Goal: Task Accomplishment & Management: Manage account settings

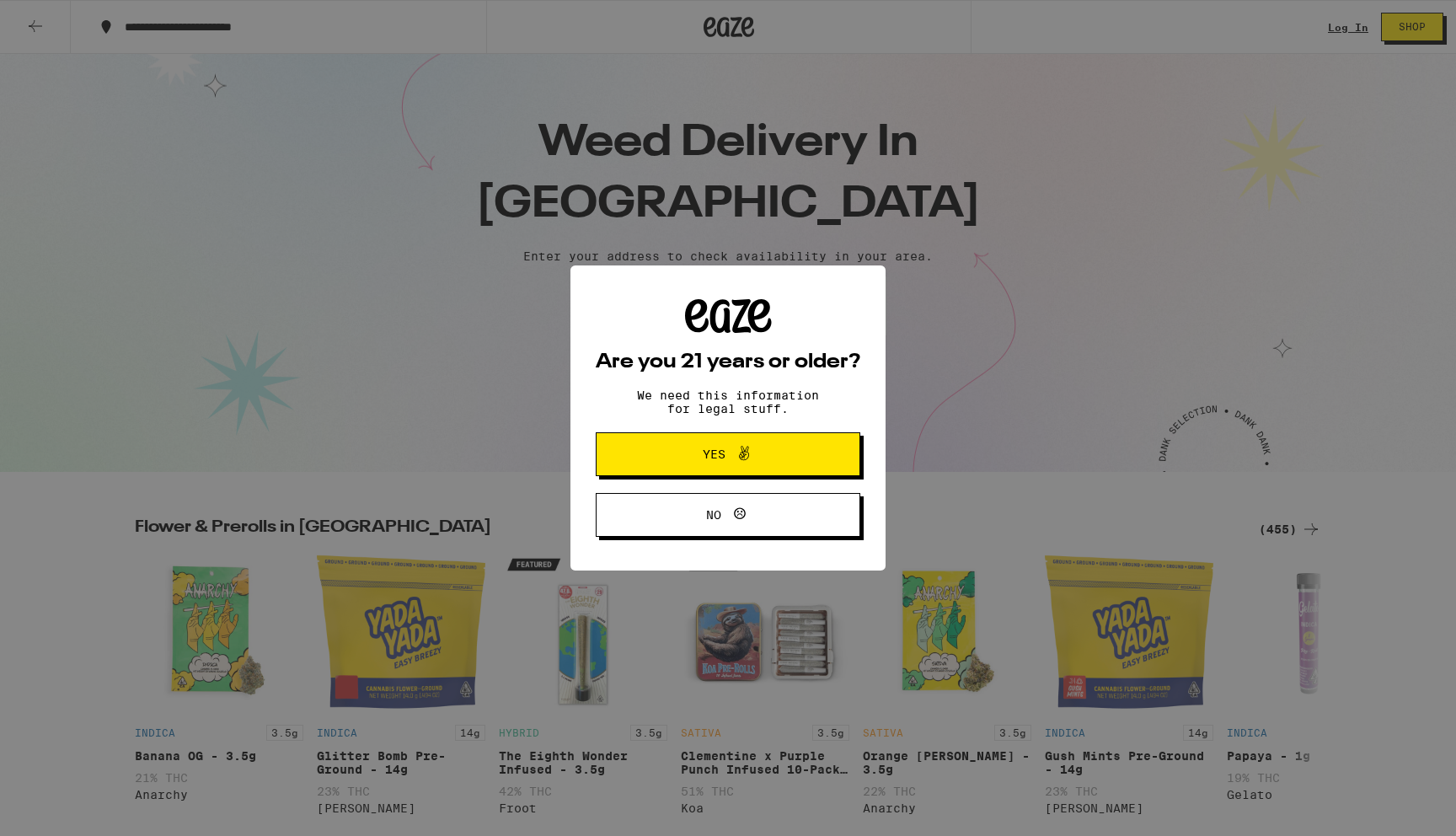
click at [767, 462] on span "Yes" at bounding box center [728, 455] width 128 height 22
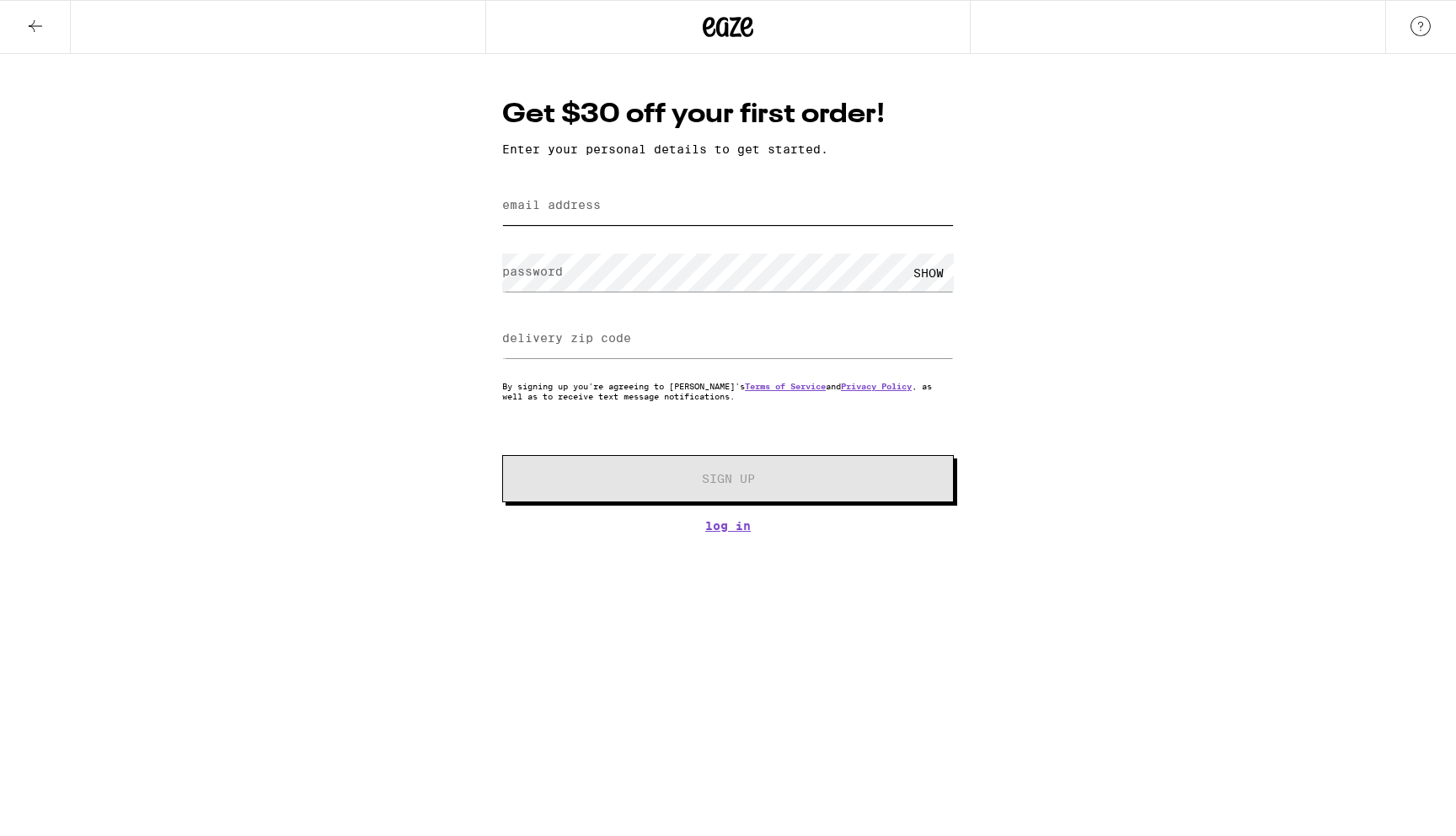
click at [641, 209] on input "email address" at bounding box center [728, 207] width 452 height 38
type input "[PERSON_NAME][EMAIL_ADDRESS][DOMAIN_NAME]"
type input "94087"
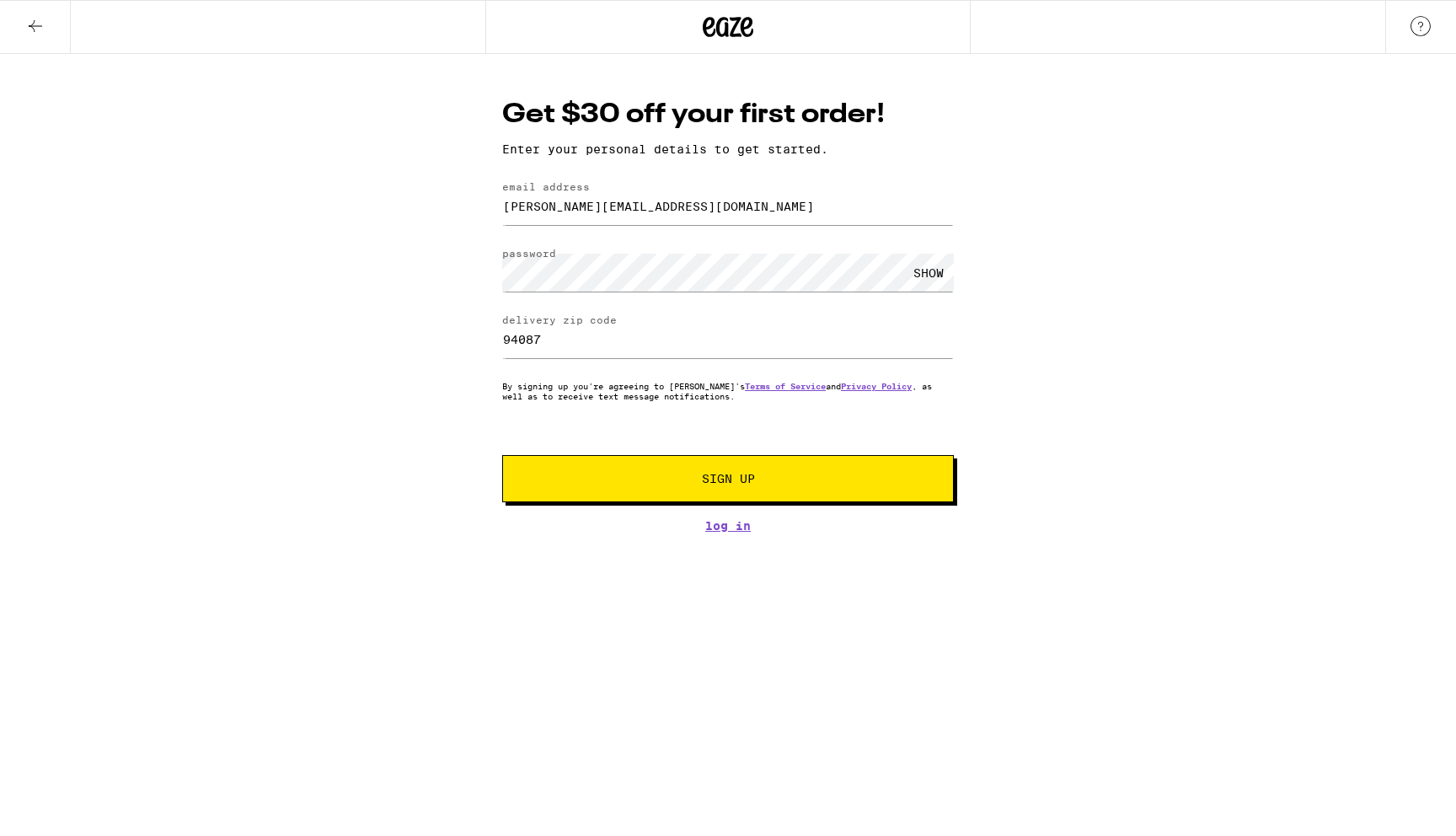
click at [697, 483] on span "Sign Up" at bounding box center [728, 479] width 335 height 12
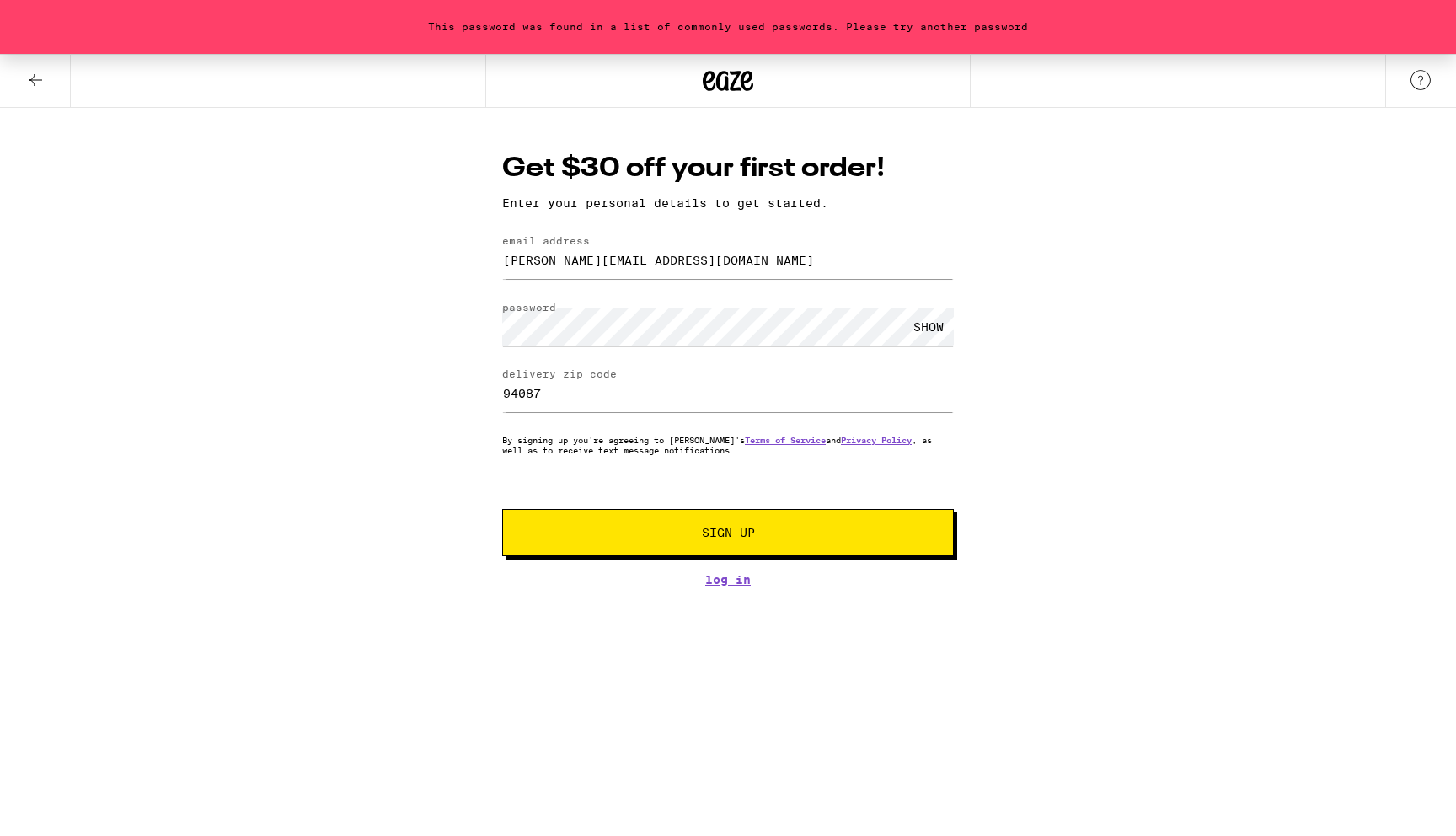
click at [502, 509] on button "Sign Up" at bounding box center [728, 533] width 452 height 48
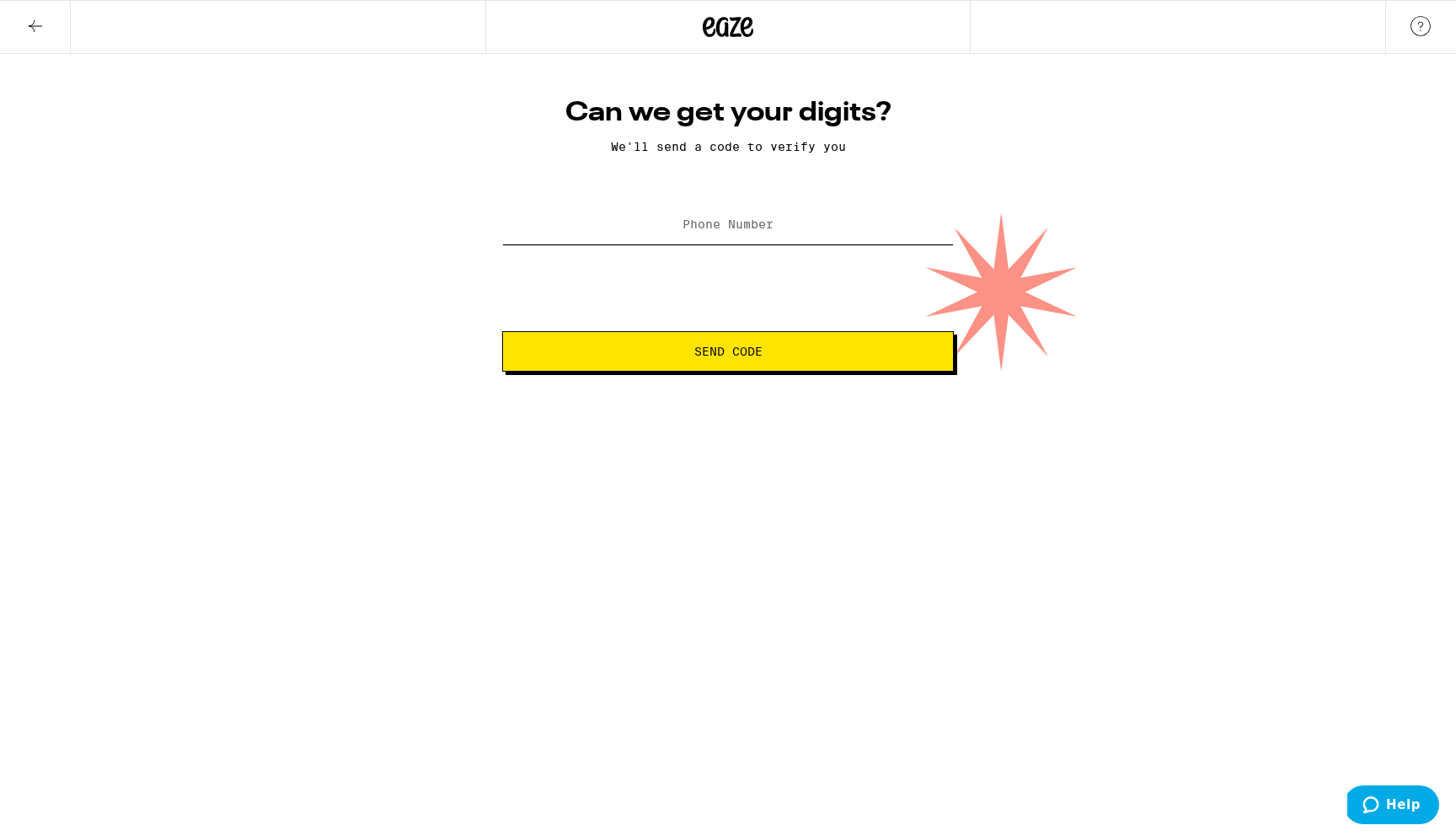
click at [812, 242] on input "Phone Number" at bounding box center [728, 225] width 452 height 38
type input "[PHONE_NUMBER]"
click at [710, 337] on button "Send Code" at bounding box center [728, 351] width 452 height 41
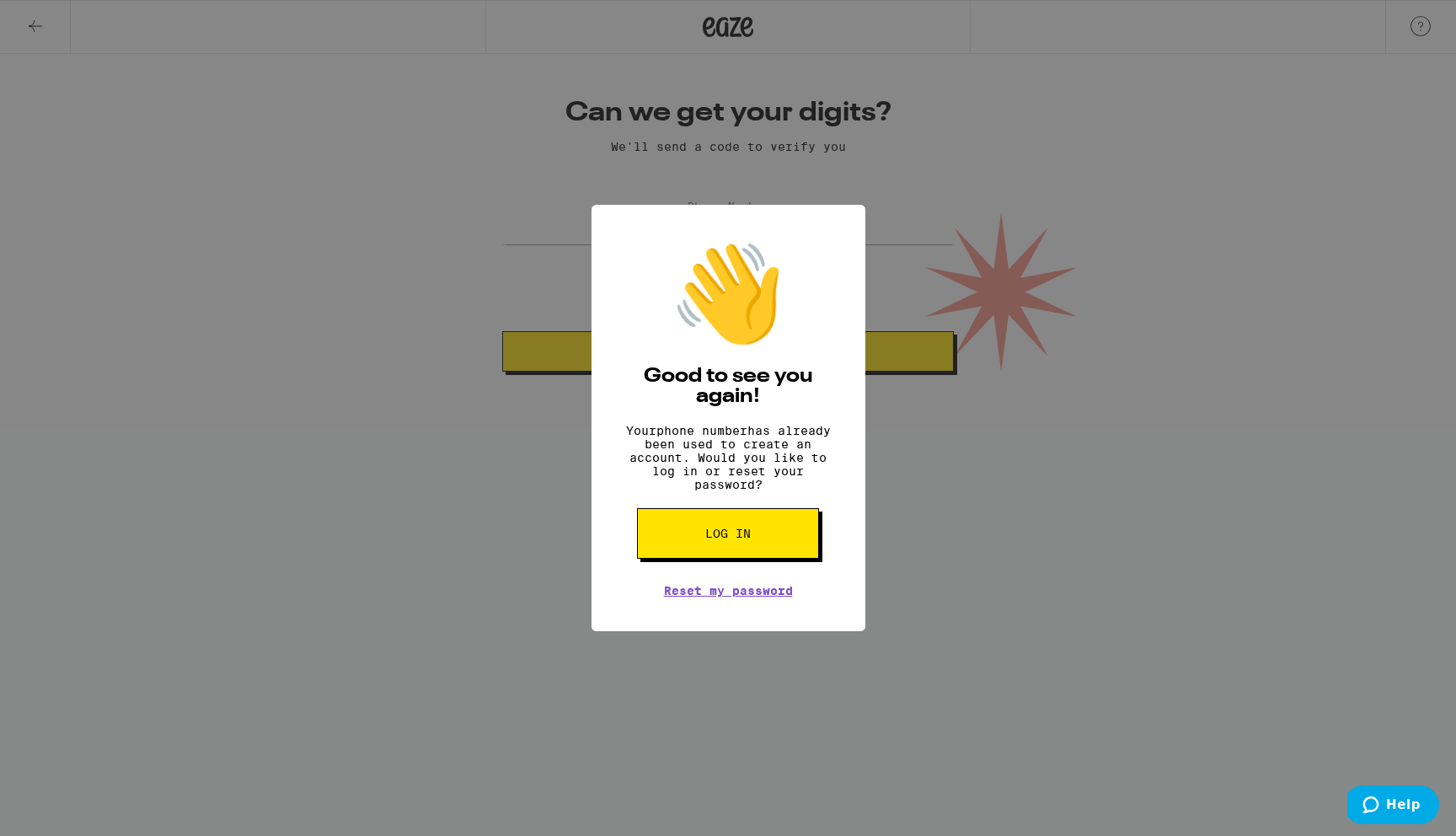
click at [0, 0] on button "Log in" at bounding box center [0, 0] width 0 height 0
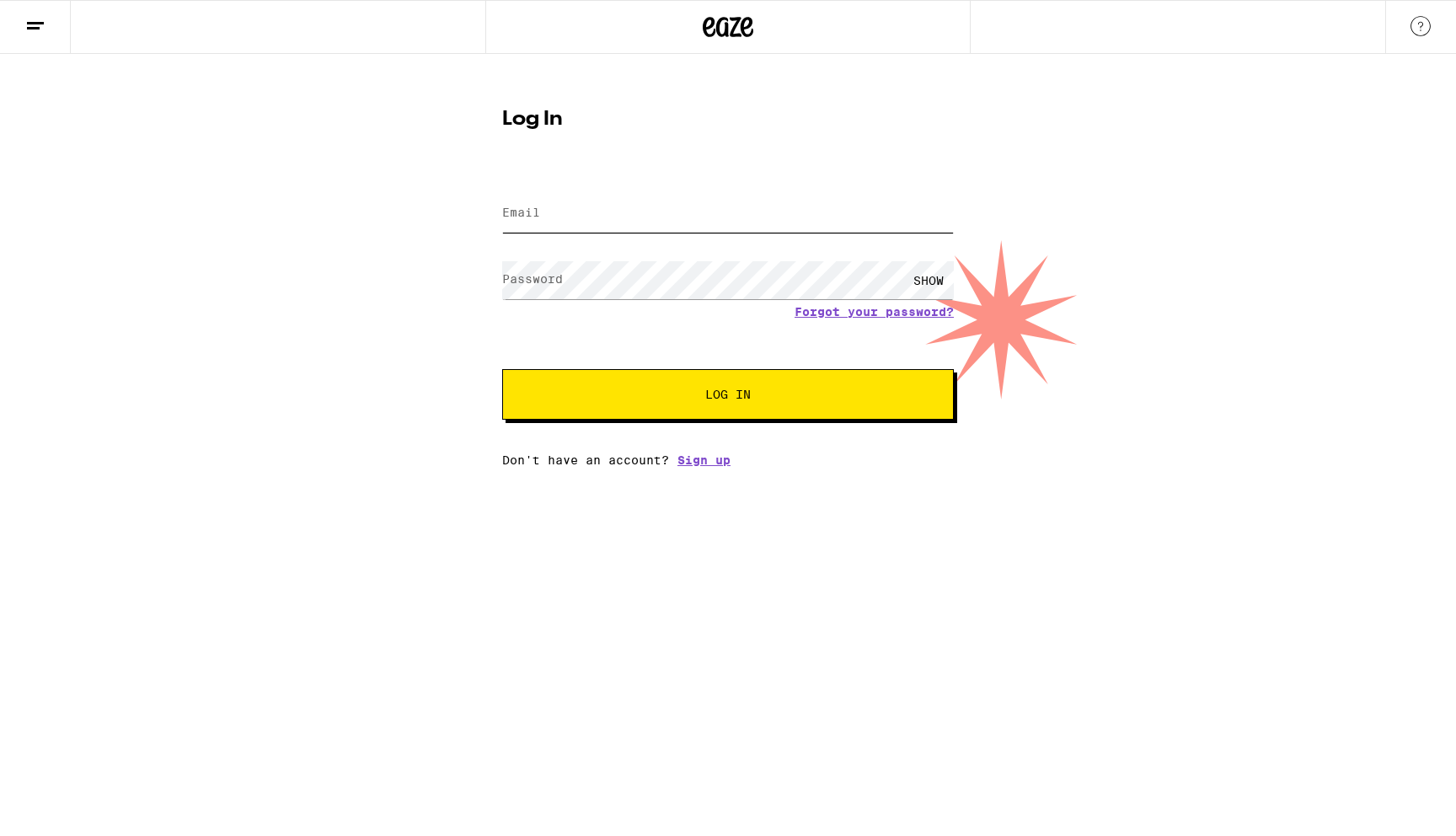
type input "[PERSON_NAME][EMAIL_ADDRESS][DOMAIN_NAME]"
click at [886, 319] on link "Forgot your password?" at bounding box center [874, 312] width 160 height 14
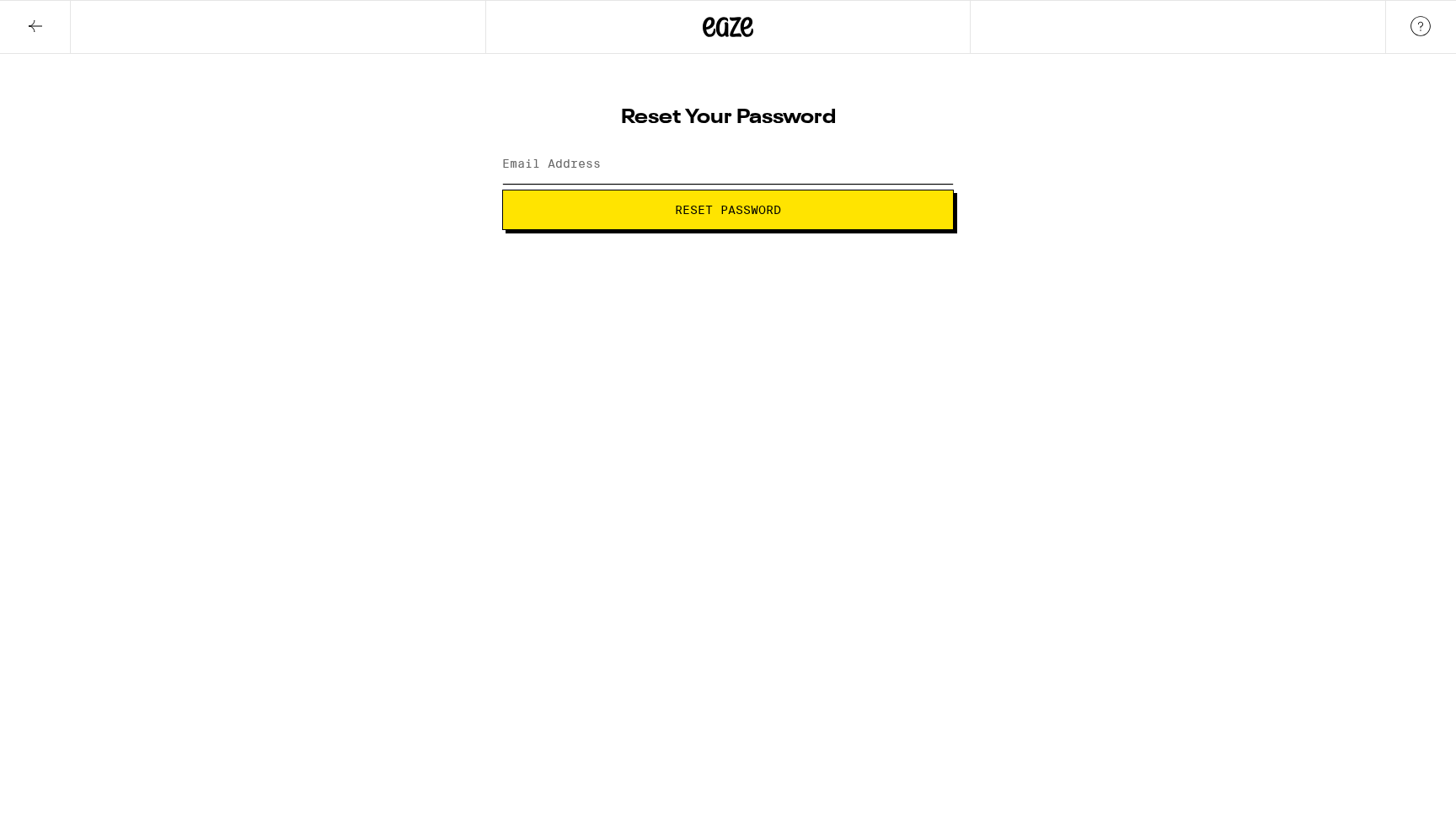
click at [680, 152] on input "Email Address" at bounding box center [728, 165] width 452 height 38
click at [638, 160] on input "Email Address" at bounding box center [728, 165] width 452 height 38
type input "[EMAIL_ADDRESS][DOMAIN_NAME]"
click at [502, 190] on button "Reset Password" at bounding box center [728, 209] width 452 height 41
click at [502, 190] on button "Submit" at bounding box center [728, 209] width 452 height 41
